Goal: Navigation & Orientation: Find specific page/section

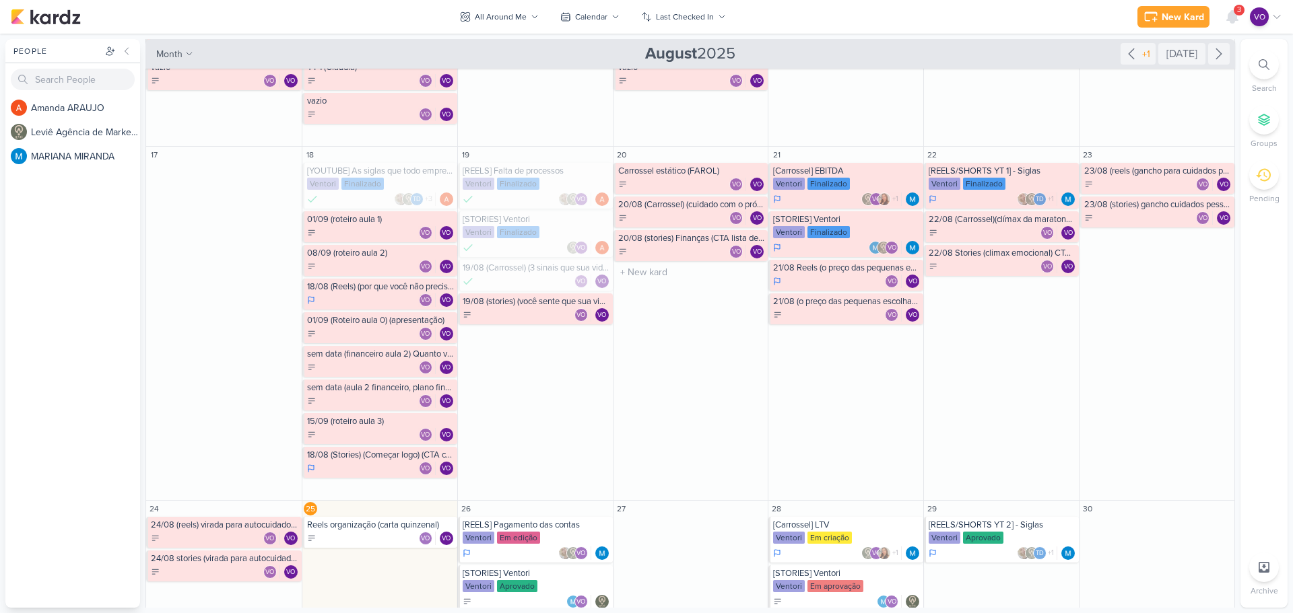
scroll to position [434, 0]
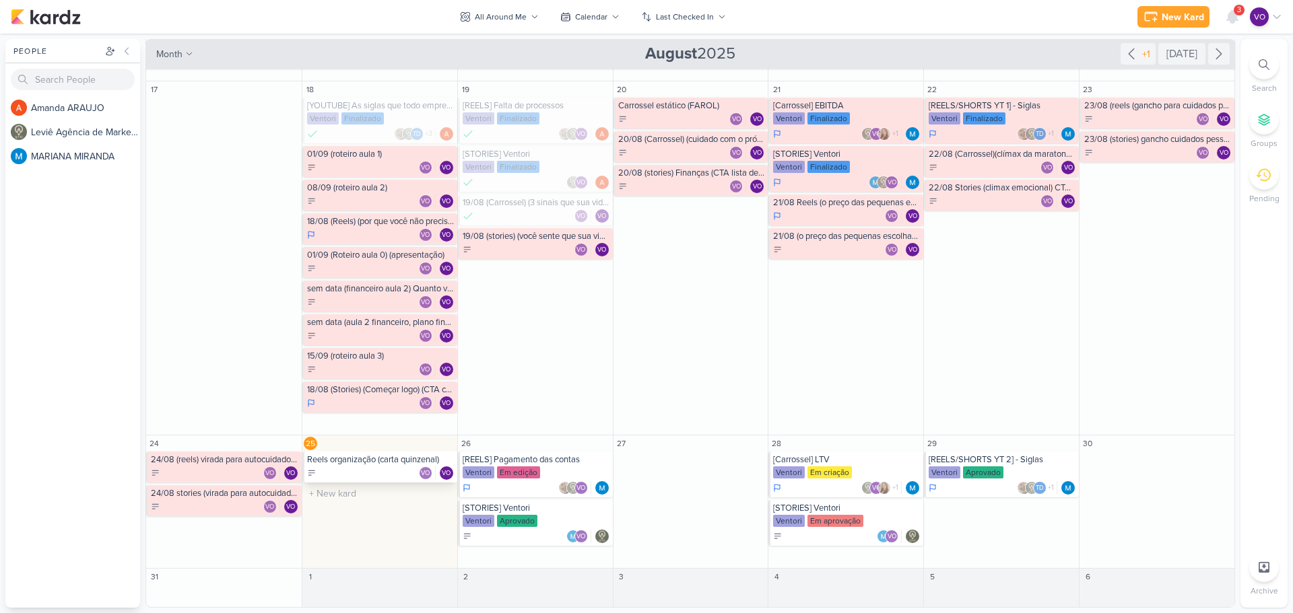
click at [379, 470] on div "VO VO" at bounding box center [380, 473] width 147 height 13
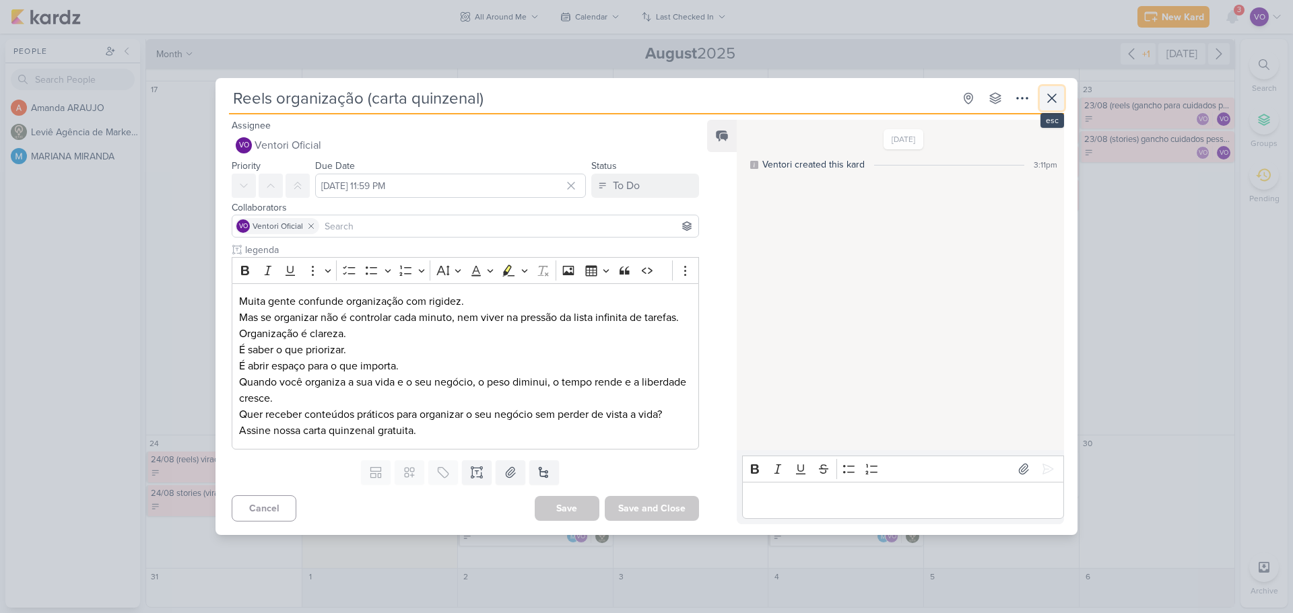
click at [1060, 97] on button at bounding box center [1052, 98] width 24 height 24
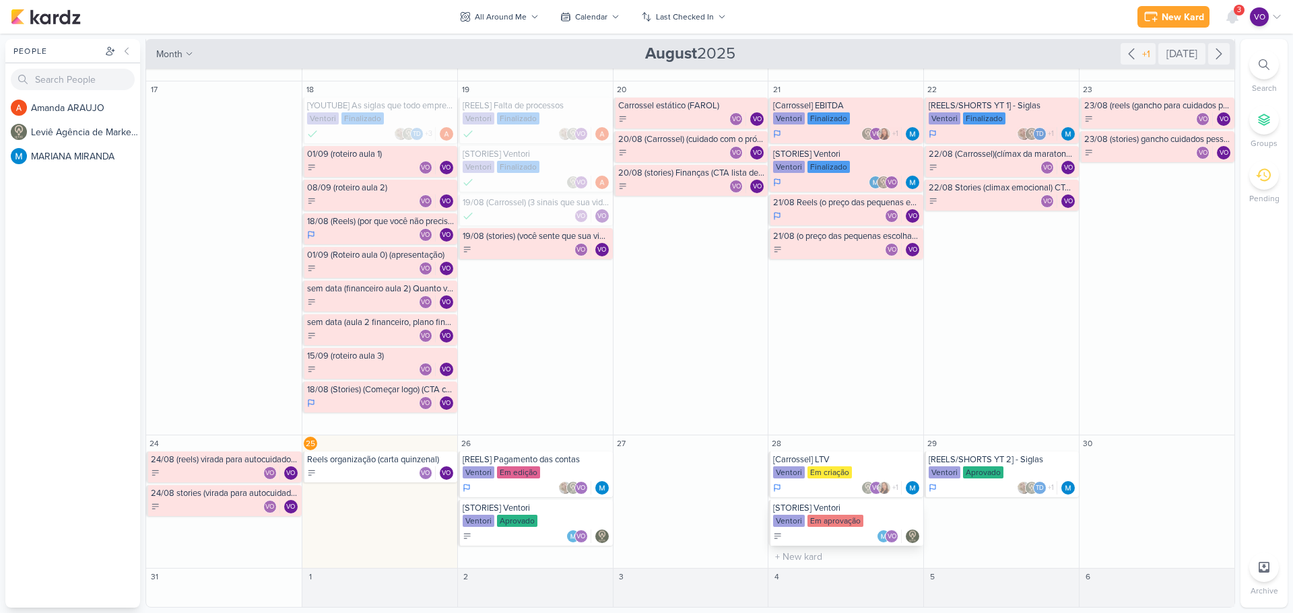
click at [861, 518] on div "Ventori Em aprovação" at bounding box center [846, 521] width 147 height 13
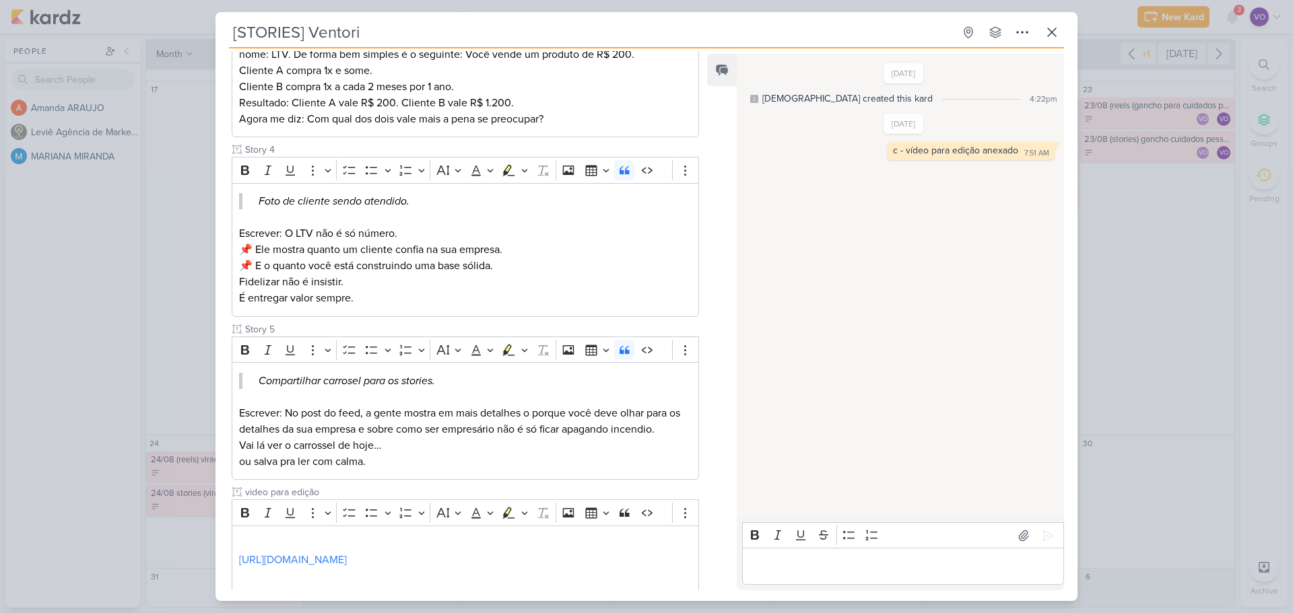
scroll to position [661, 0]
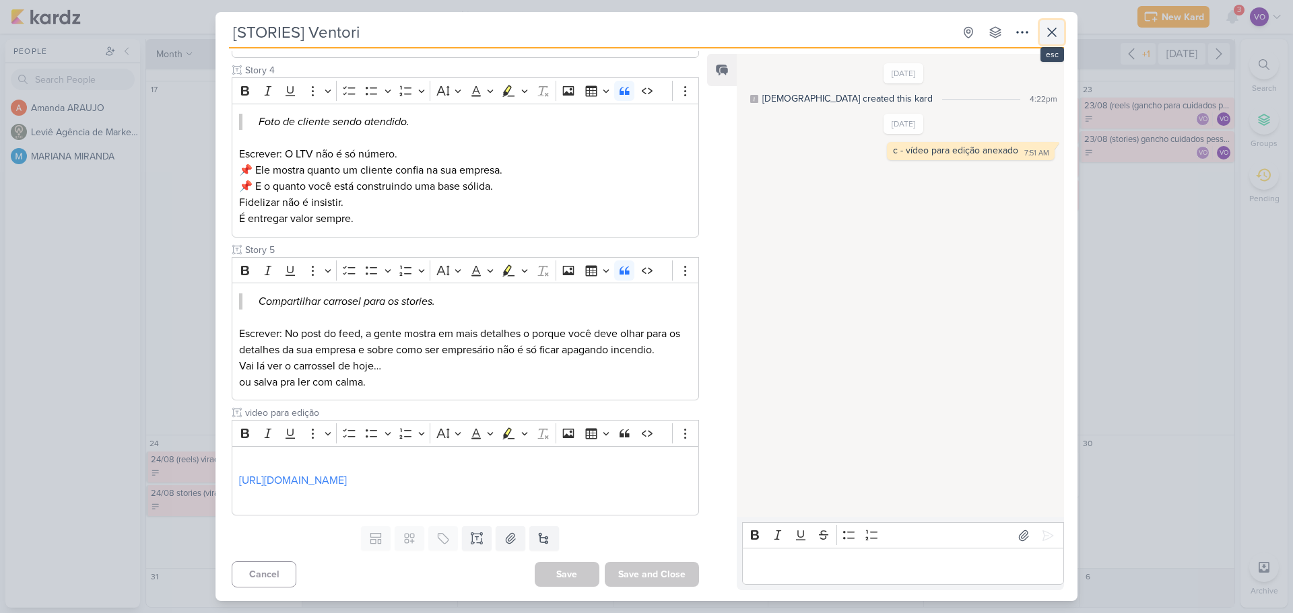
click at [1048, 31] on icon at bounding box center [1052, 32] width 16 height 16
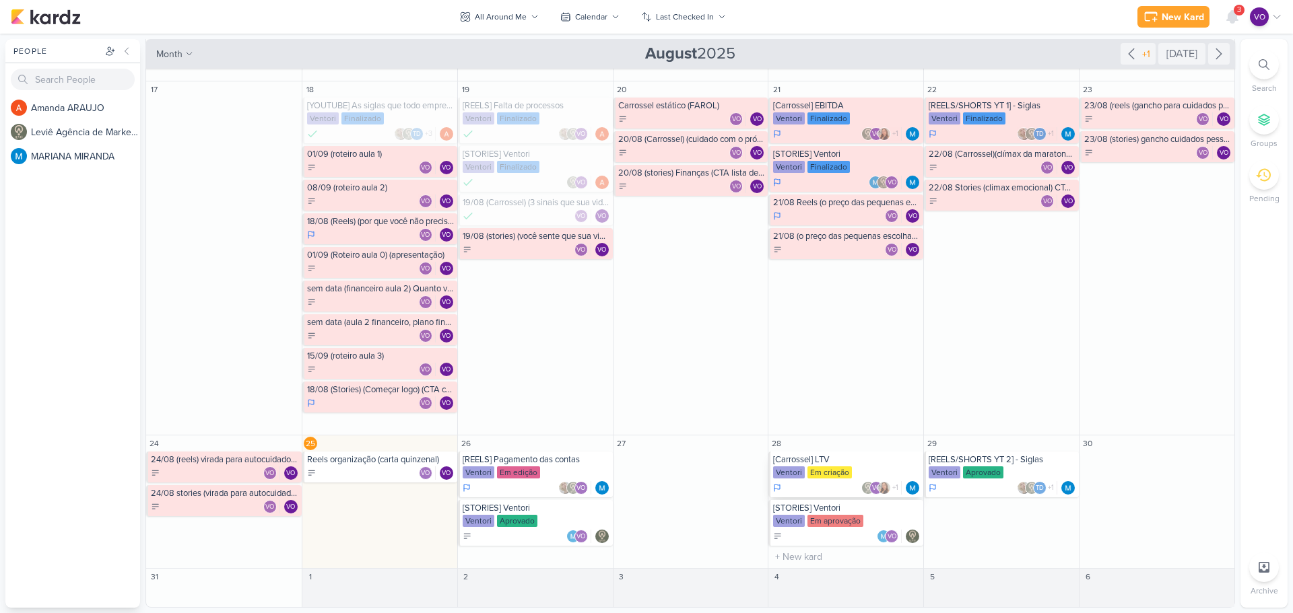
click at [869, 469] on div "Ventori Em criação" at bounding box center [846, 473] width 147 height 13
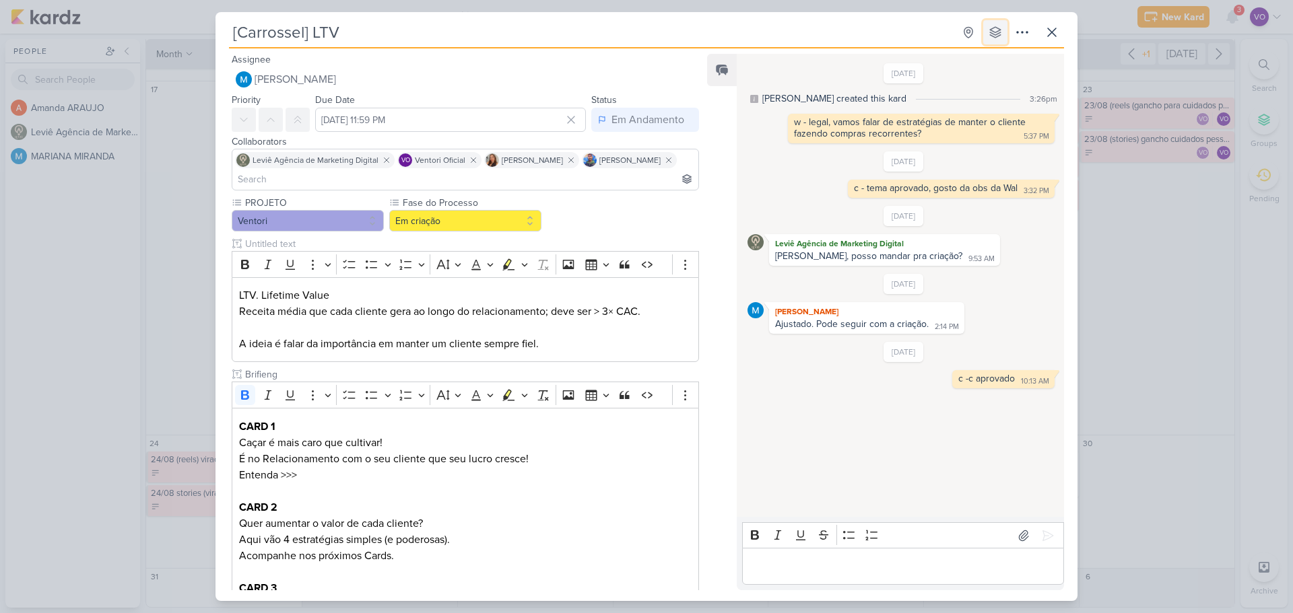
click at [999, 40] on button at bounding box center [995, 32] width 24 height 24
click at [1049, 34] on icon at bounding box center [1052, 32] width 16 height 16
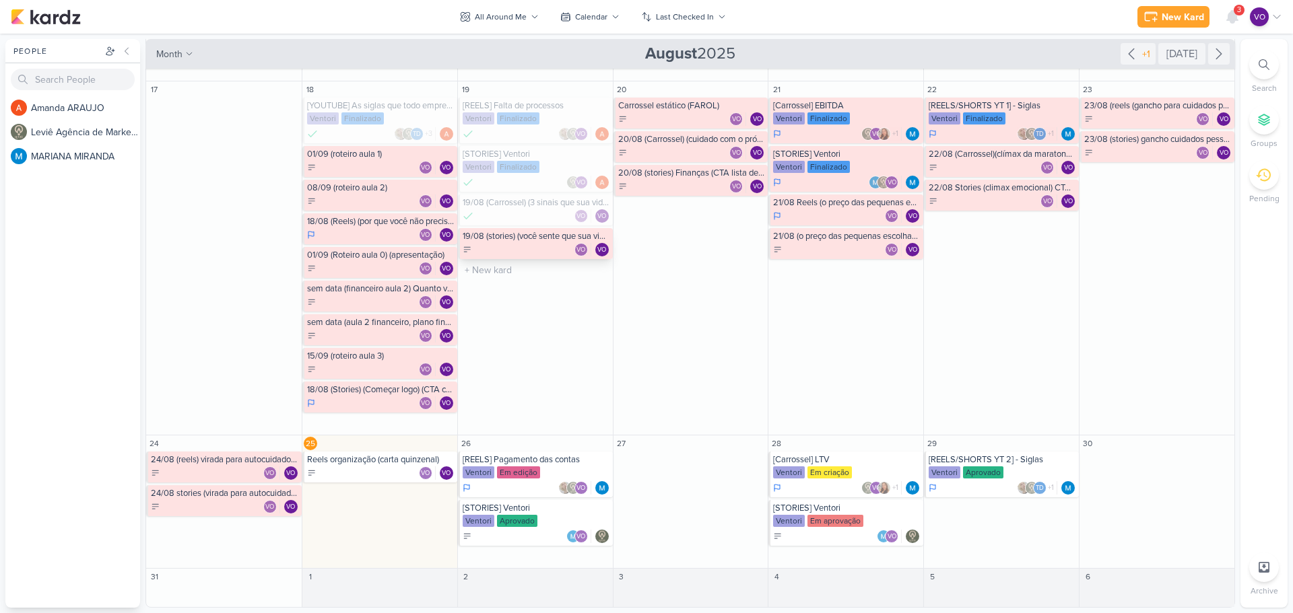
click at [520, 244] on div "VO VO" at bounding box center [536, 249] width 147 height 13
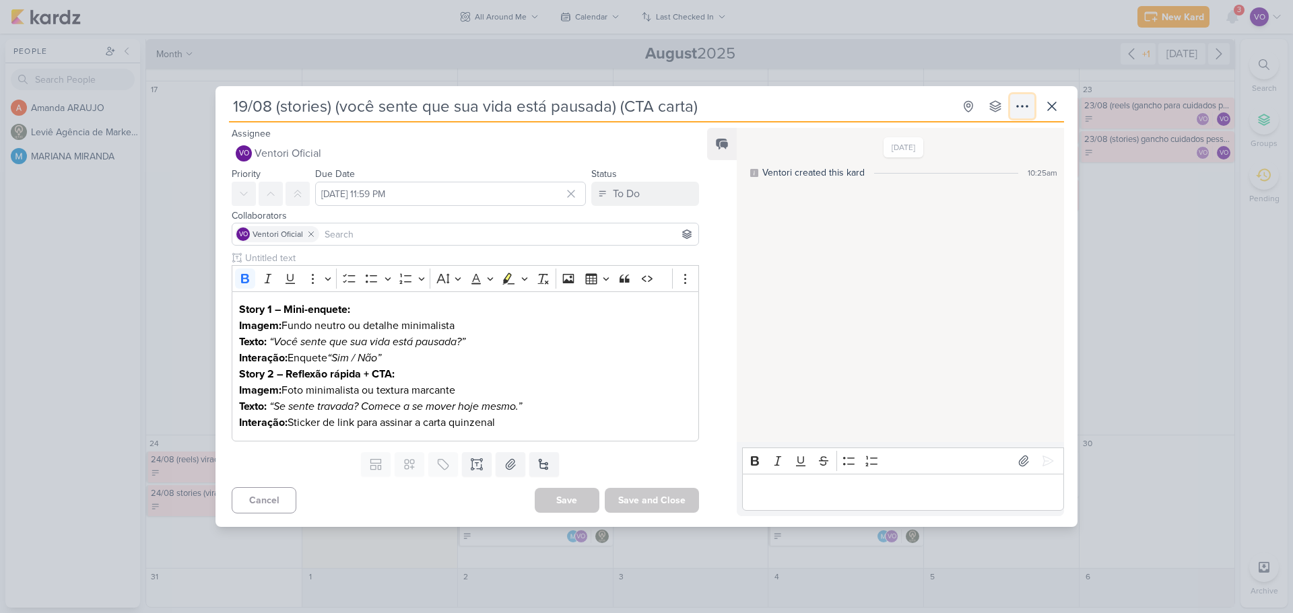
click at [1014, 108] on icon at bounding box center [1022, 106] width 16 height 16
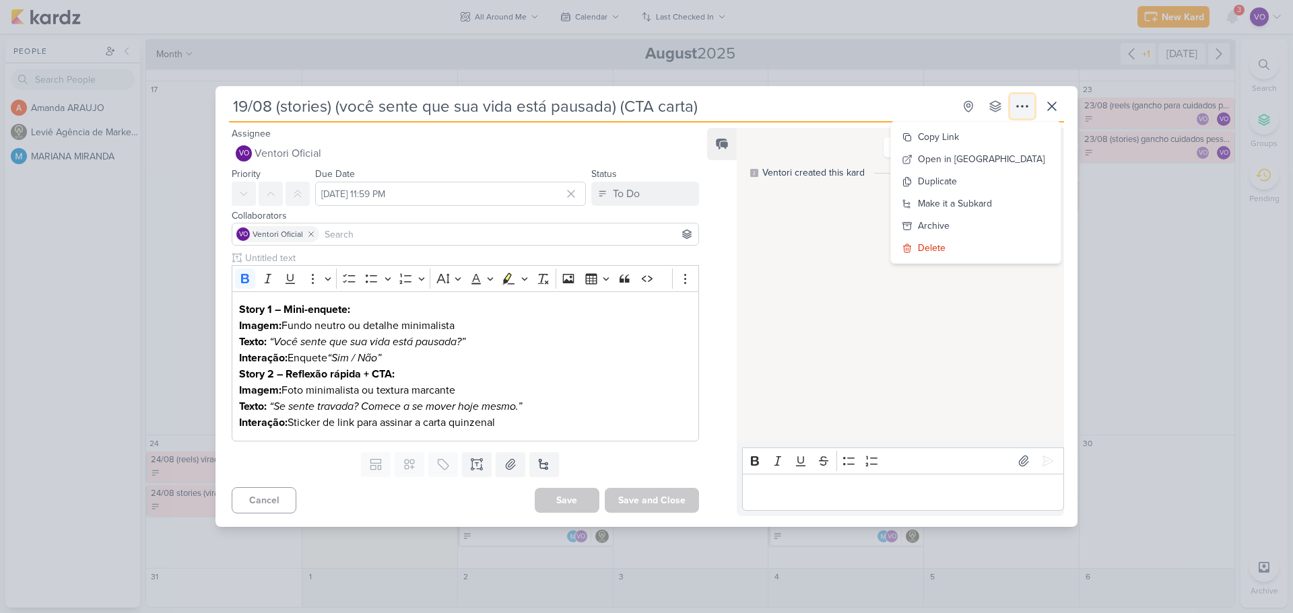
click at [1014, 108] on icon at bounding box center [1022, 106] width 16 height 16
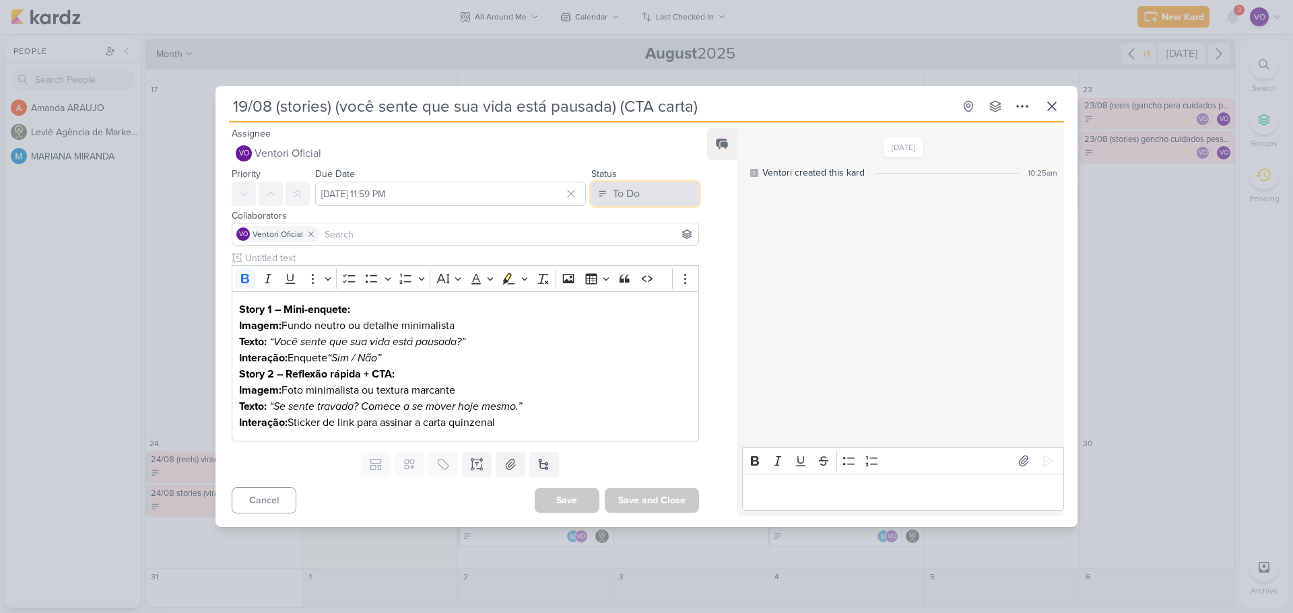
click at [659, 195] on button "To Do" at bounding box center [645, 194] width 108 height 24
click at [1056, 101] on icon at bounding box center [1052, 106] width 16 height 16
